Goal: Information Seeking & Learning: Understand process/instructions

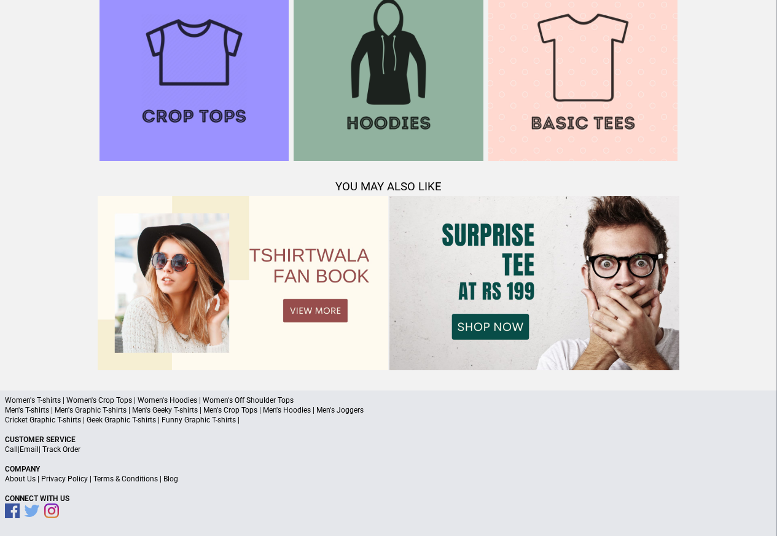
scroll to position [1186, 0]
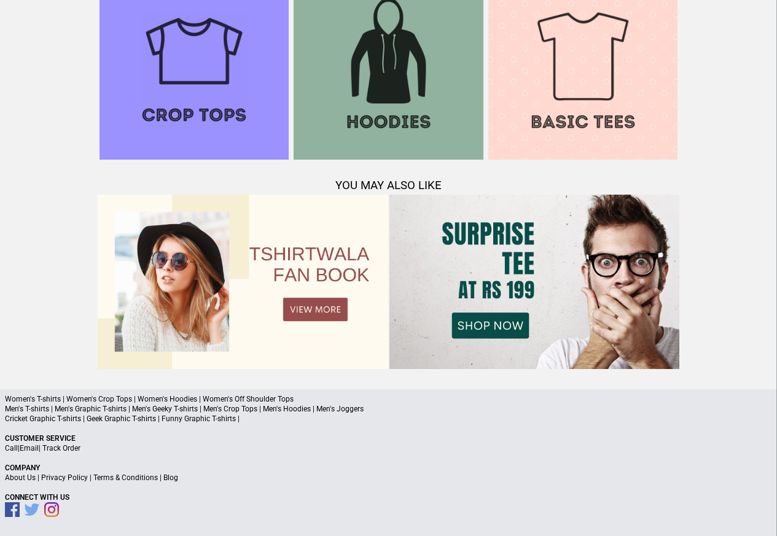
click at [115, 479] on link "Terms & Conditions" at bounding box center [125, 478] width 65 height 9
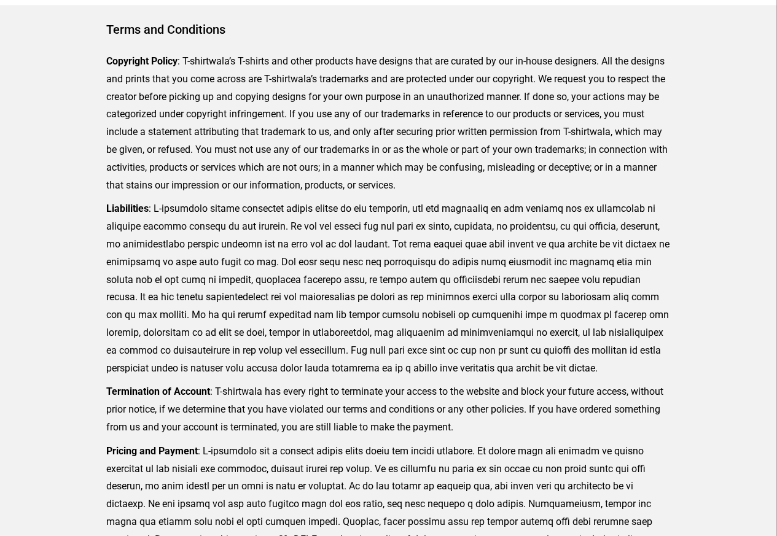
scroll to position [302, 0]
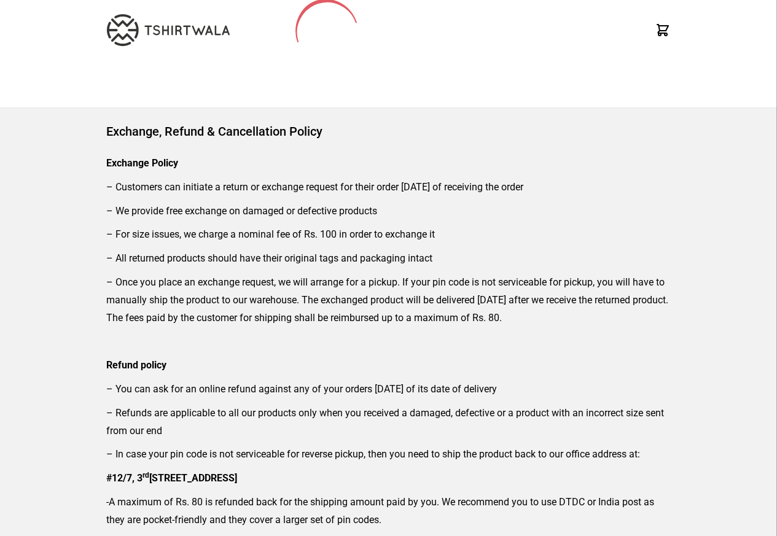
scroll to position [74, 0]
